Goal: Task Accomplishment & Management: Manage account settings

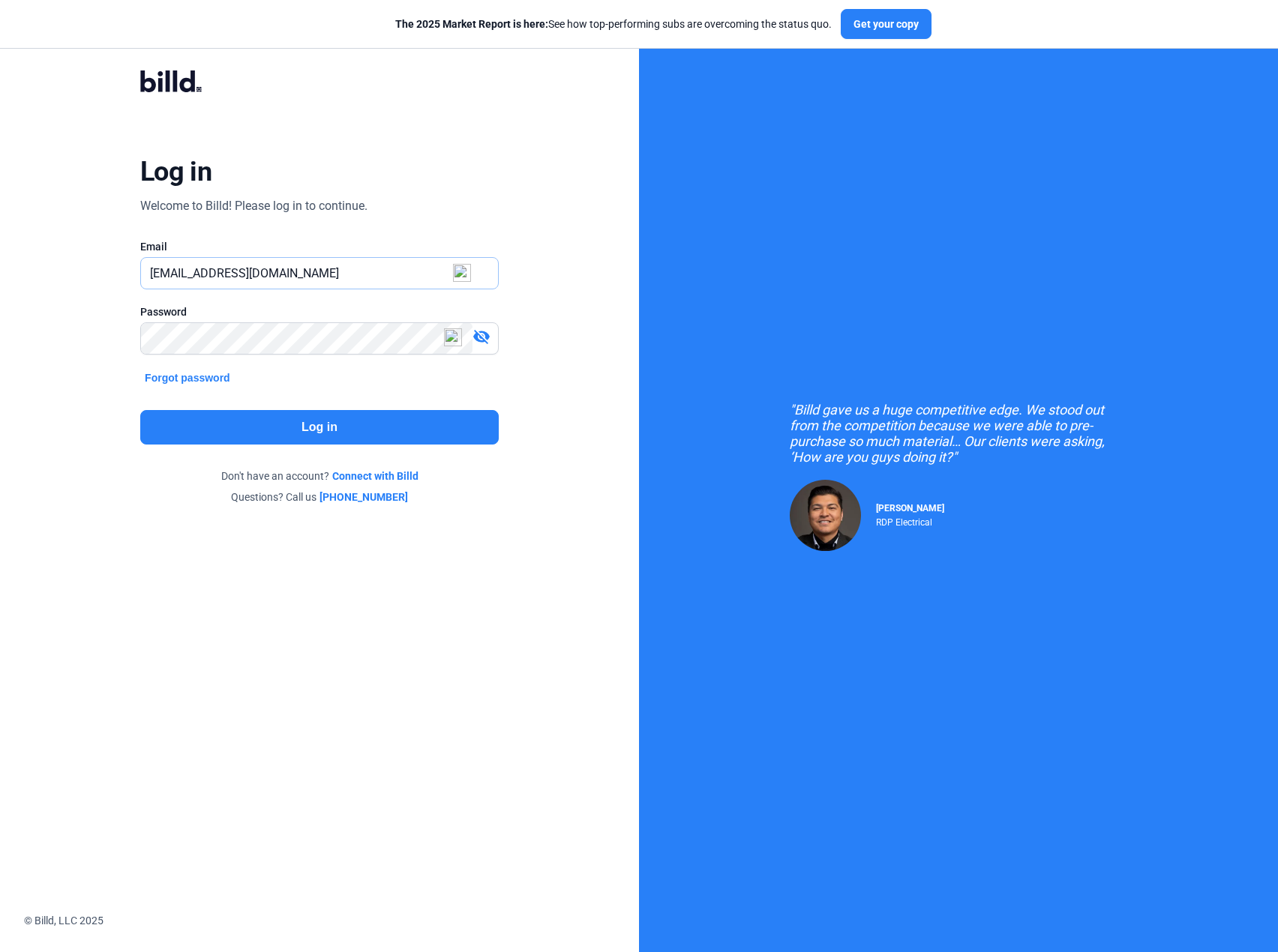
drag, startPoint x: 180, startPoint y: 272, endPoint x: 358, endPoint y: 272, distance: 178.0
click at [362, 277] on input "[EMAIL_ADDRESS][DOMAIN_NAME]" at bounding box center [319, 273] width 357 height 31
type input "[PERSON_NAME][EMAIL_ADDRESS][DOMAIN_NAME]"
click at [384, 420] on button "Log in" at bounding box center [319, 427] width 358 height 35
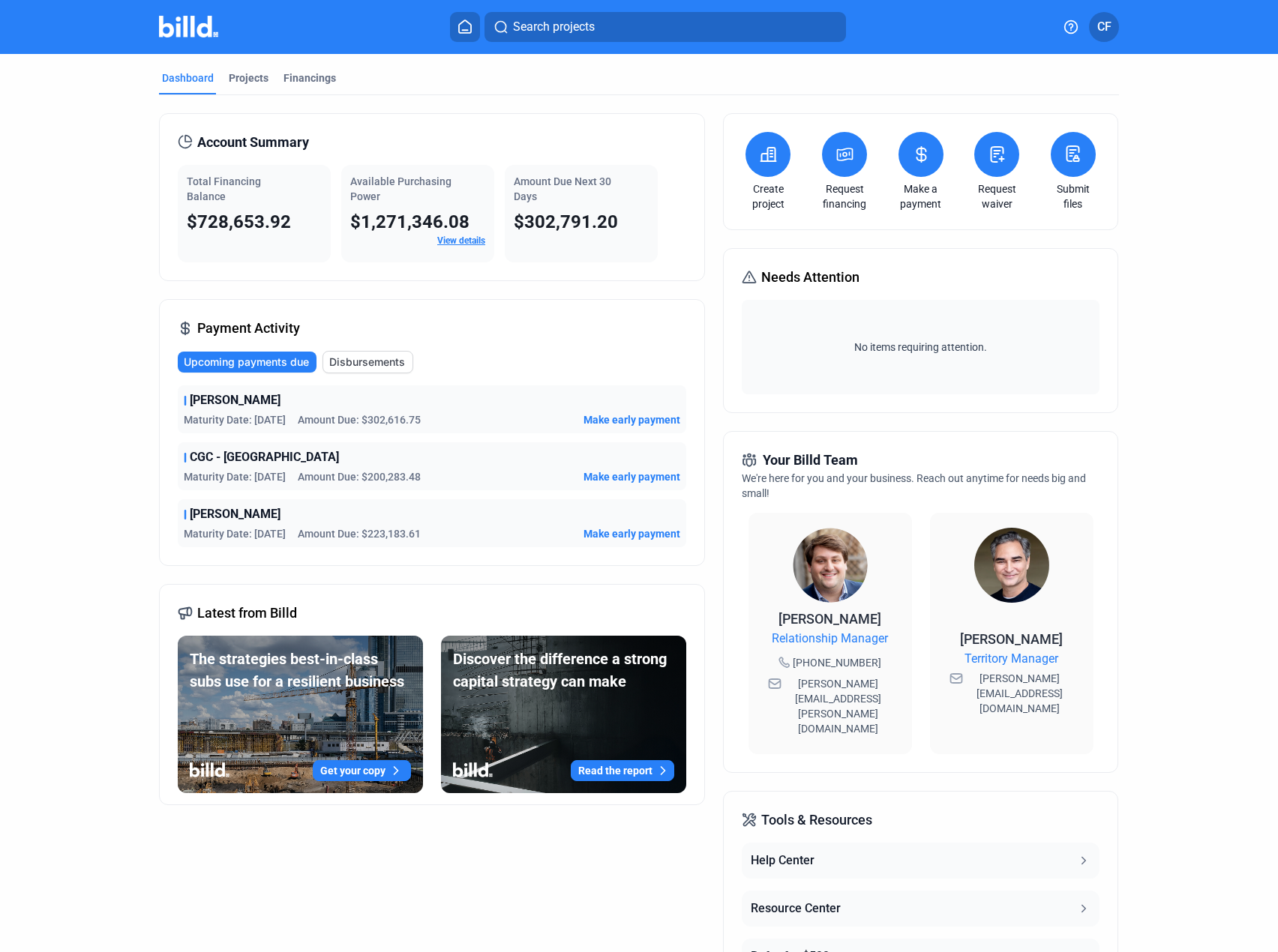
click at [606, 419] on span "Make early payment" at bounding box center [632, 420] width 97 height 15
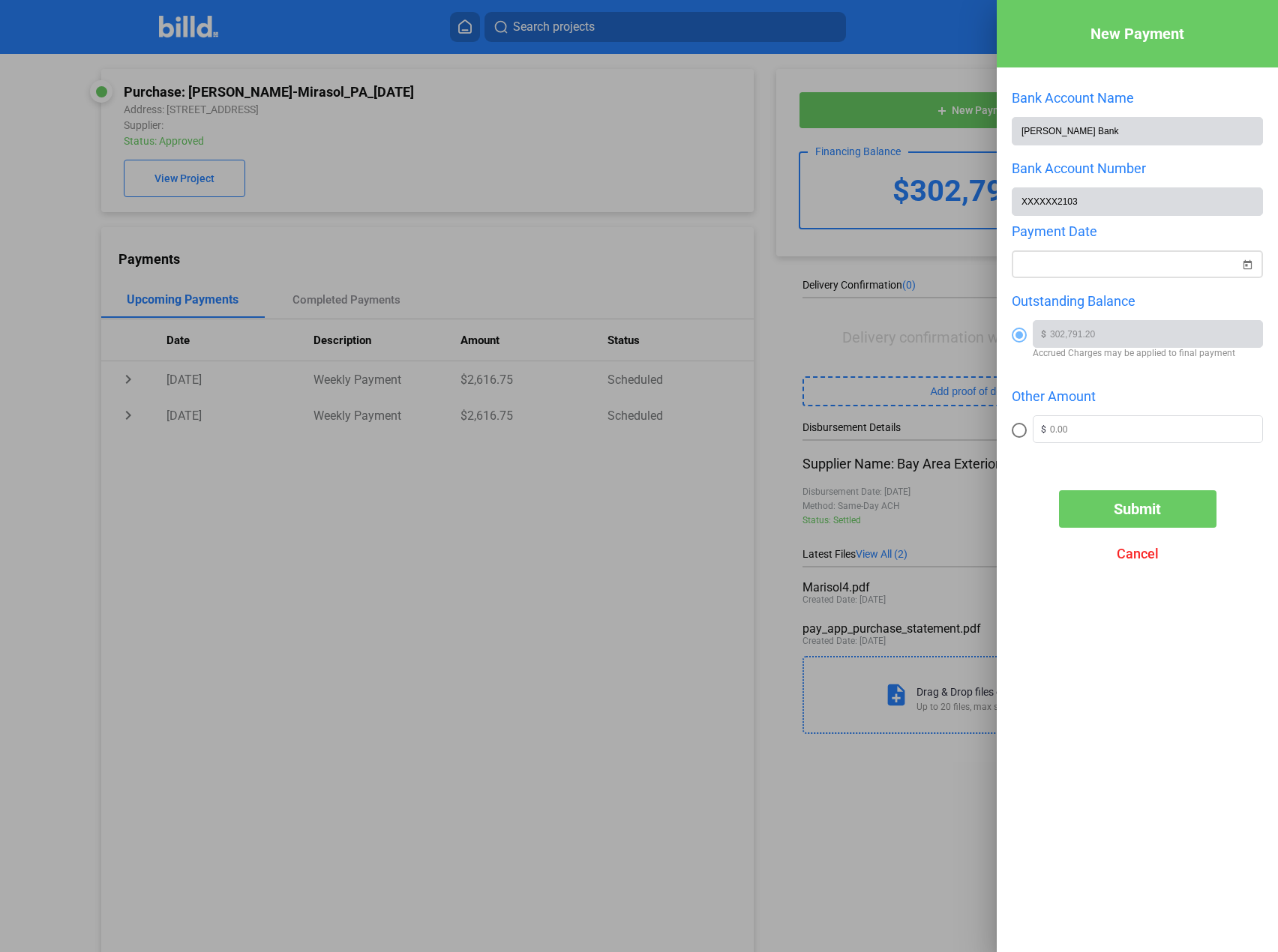
click at [1247, 262] on span "Open calendar" at bounding box center [1247, 255] width 36 height 36
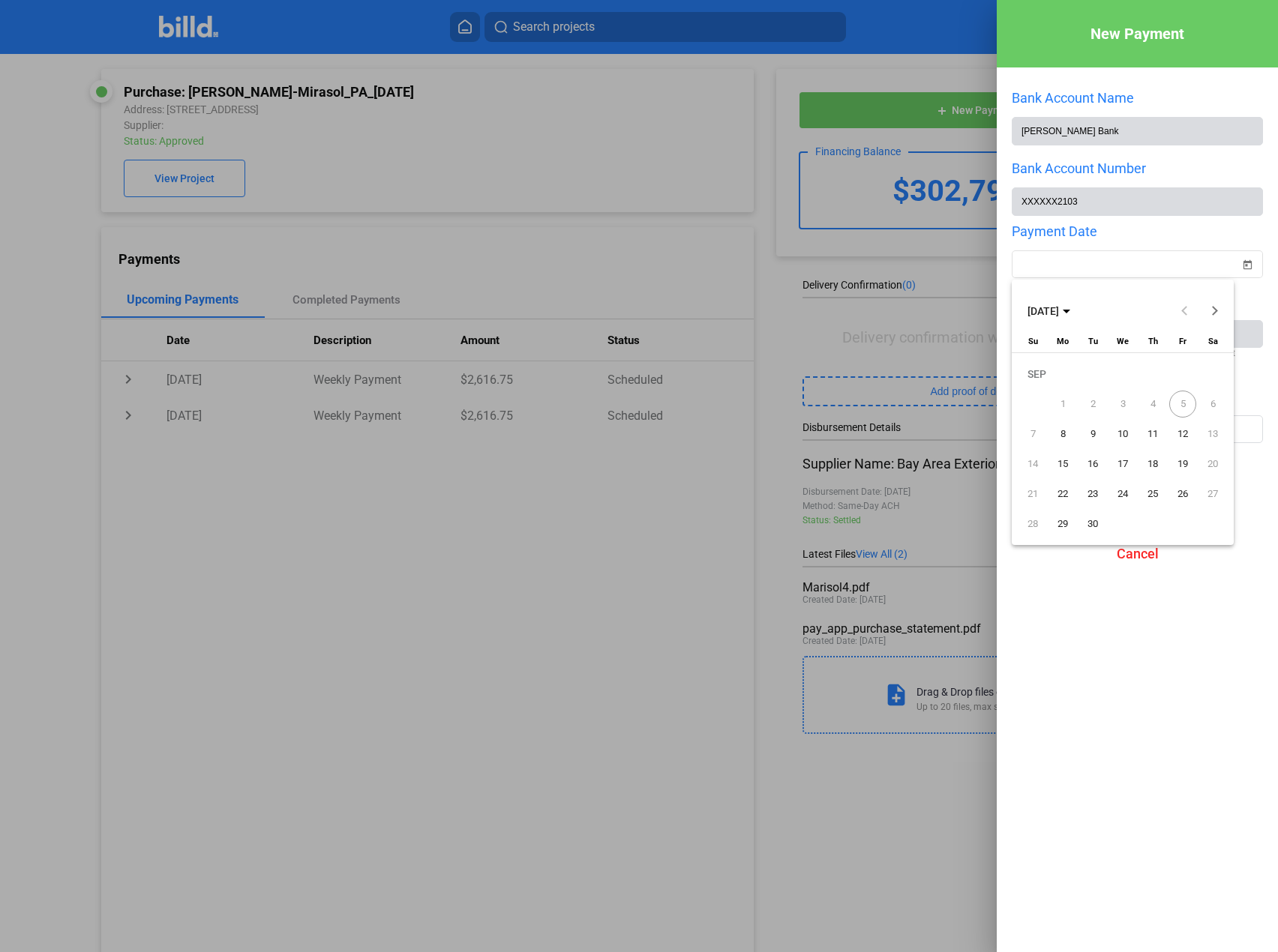
click at [1062, 437] on span "8" at bounding box center [1063, 434] width 27 height 27
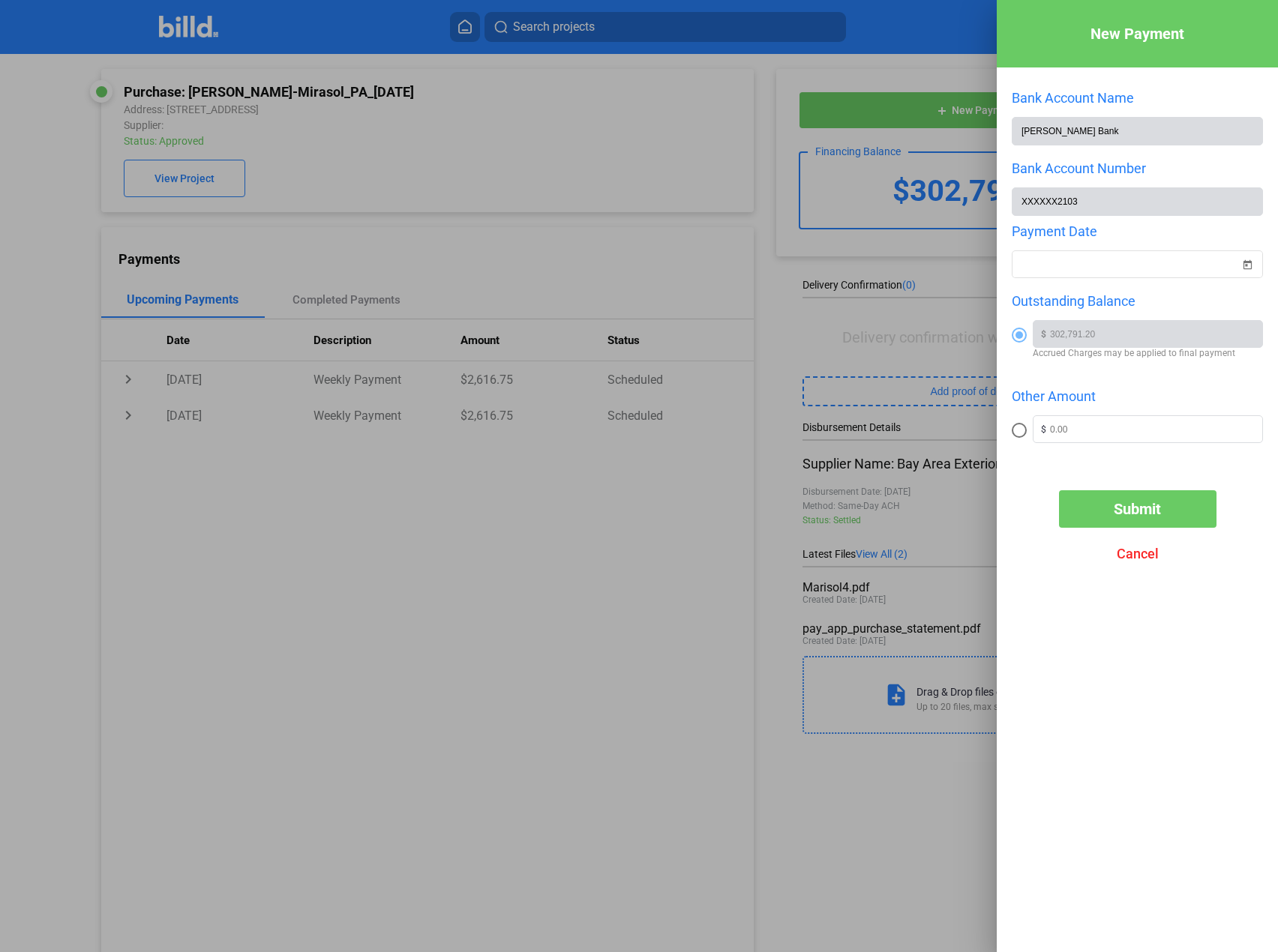
type input "[DATE]"
click at [1128, 515] on span "Submit" at bounding box center [1138, 509] width 48 height 18
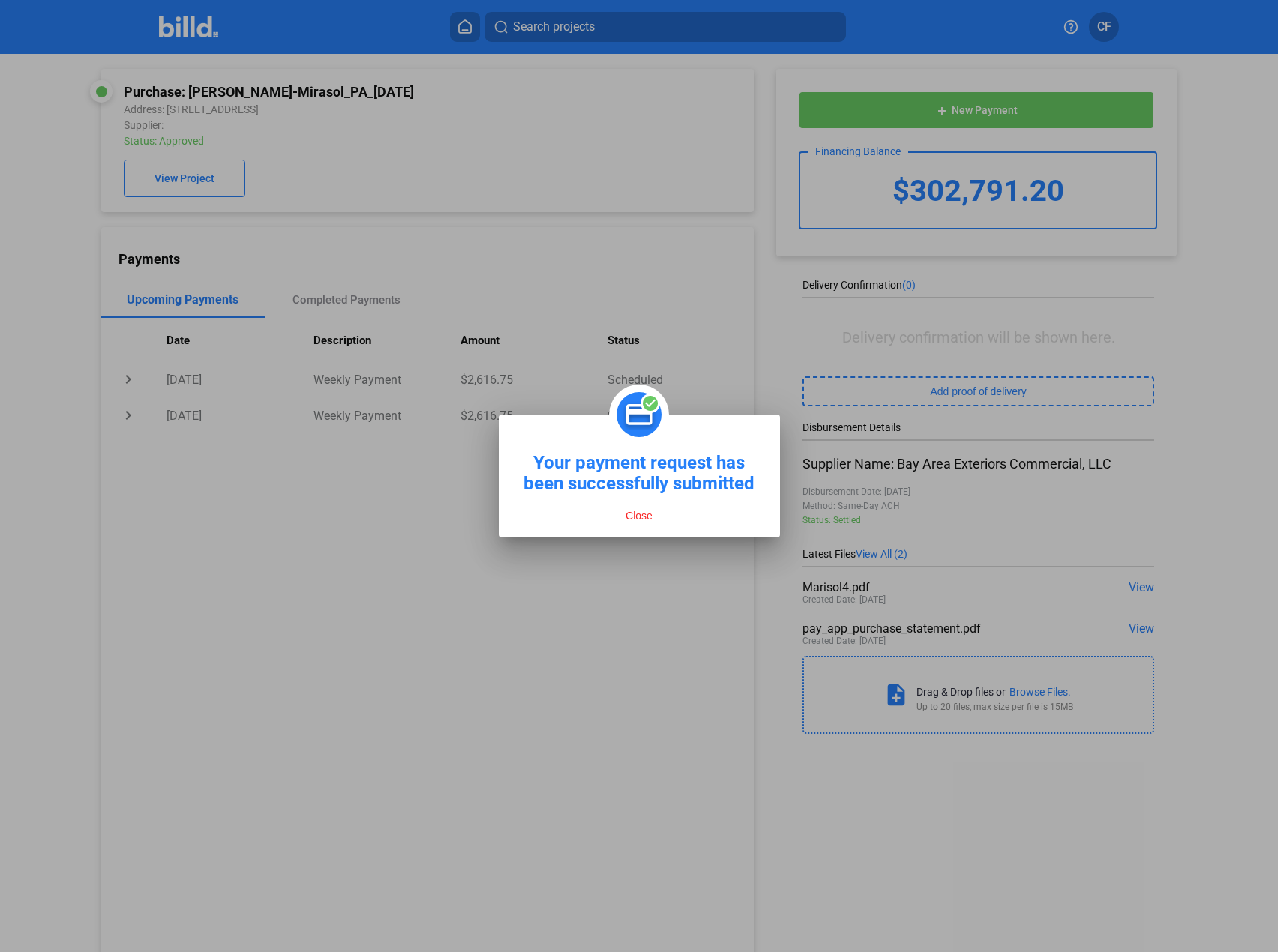
click at [636, 519] on button "Close" at bounding box center [639, 516] width 36 height 14
